Goal: Find specific page/section: Find specific page/section

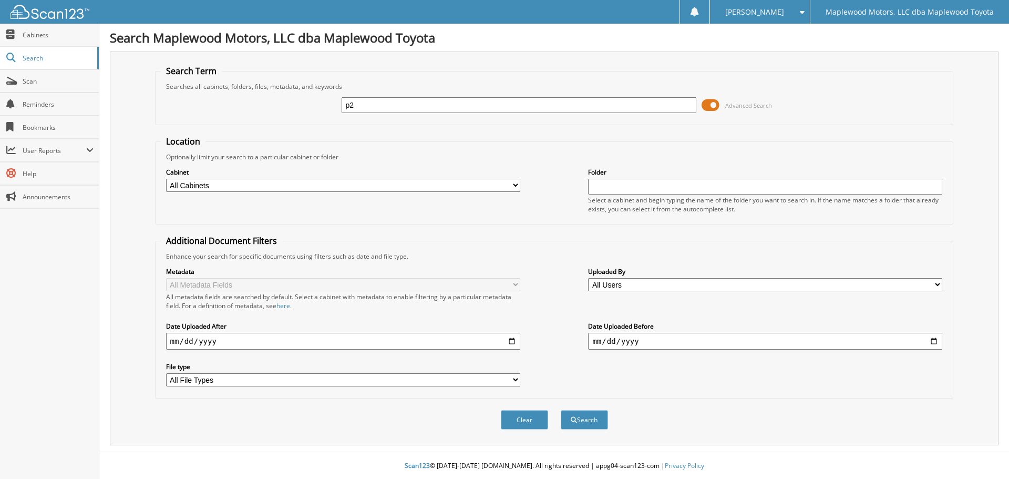
type input "p"
type input "P25752"
click at [561, 410] on button "Search" at bounding box center [584, 419] width 47 height 19
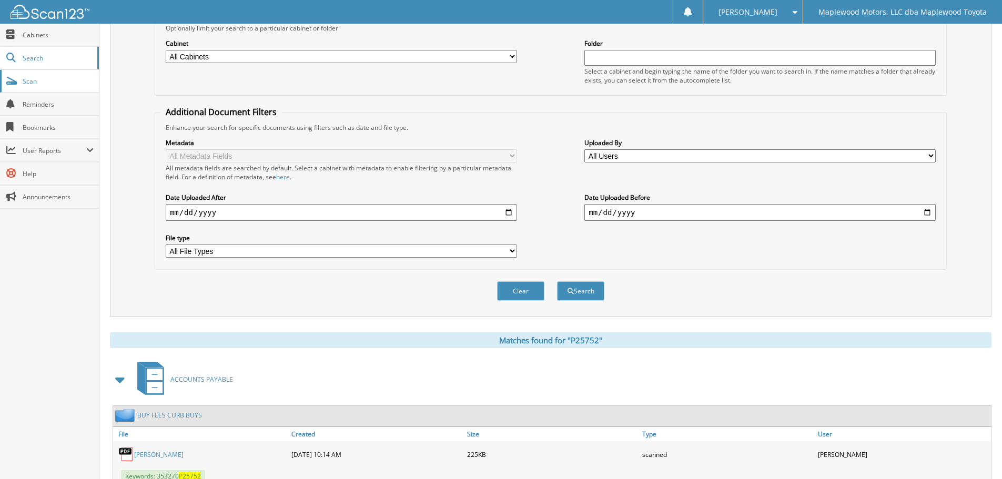
scroll to position [167, 0]
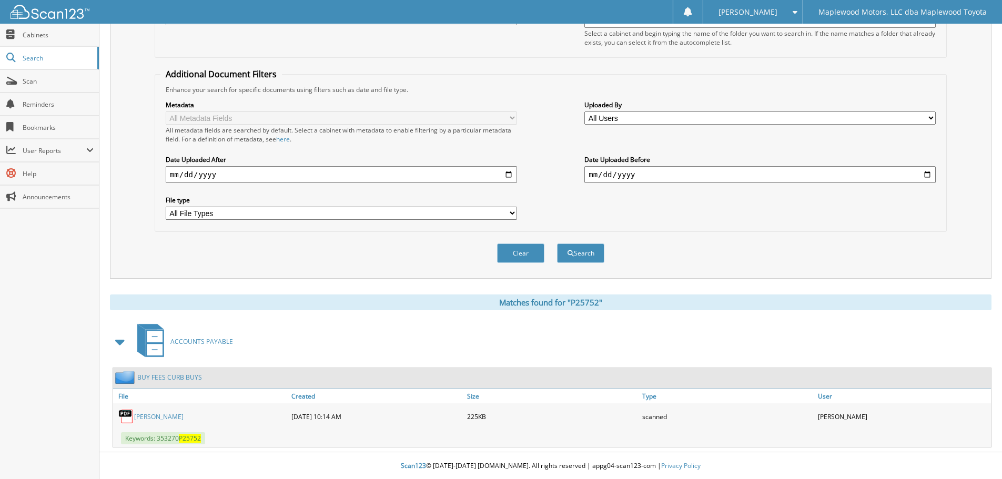
click at [155, 420] on link "DOUG FULTON" at bounding box center [158, 416] width 49 height 9
